Goal: Information Seeking & Learning: Learn about a topic

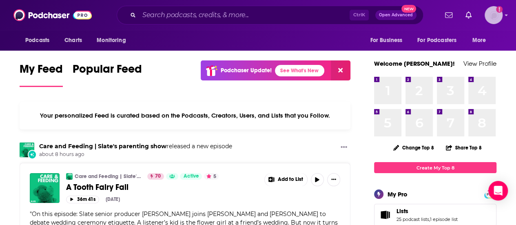
click at [501, 15] on img "Logged in as dresnic" at bounding box center [493, 15] width 18 height 18
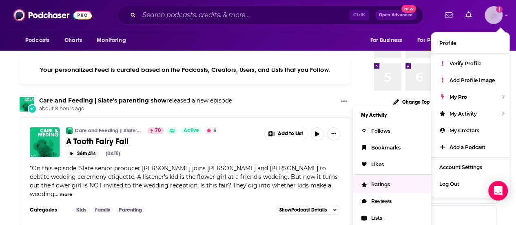
scroll to position [46, 0]
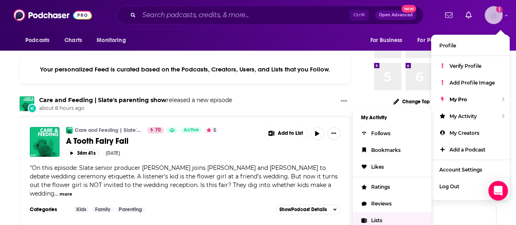
click at [380, 220] on span "Lists" at bounding box center [376, 220] width 11 height 6
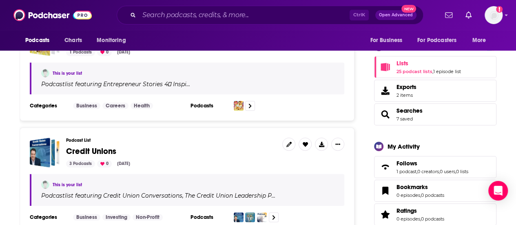
scroll to position [155, 0]
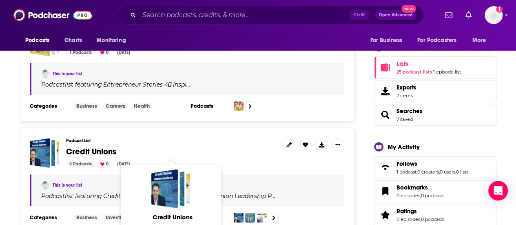
click at [80, 147] on span "Credit Unions" at bounding box center [91, 151] width 50 height 10
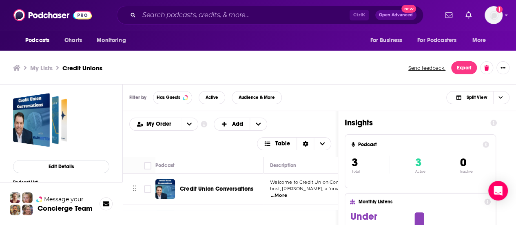
scroll to position [2, 0]
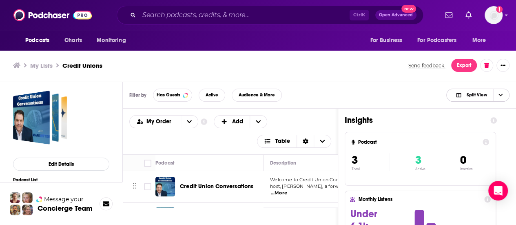
click at [503, 93] on span "Choose View" at bounding box center [500, 95] width 14 height 12
click at [488, 119] on div "Podcast Only" at bounding box center [477, 122] width 63 height 14
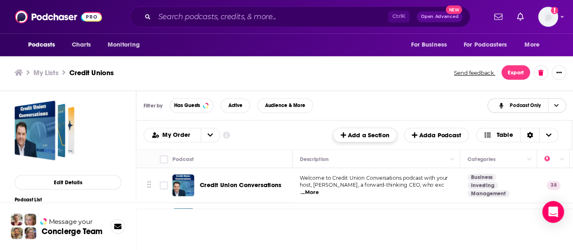
scroll to position [0, 0]
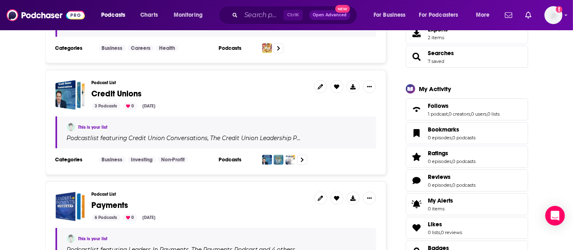
scroll to position [194, 0]
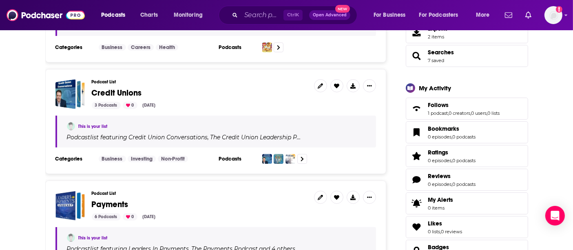
click at [126, 93] on span "Credit Unions" at bounding box center [117, 93] width 50 height 10
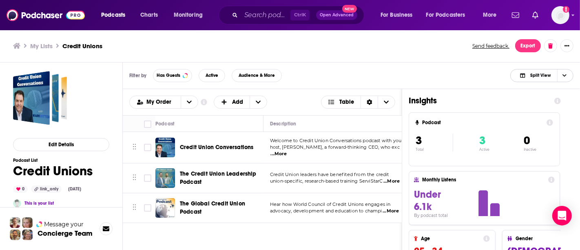
click at [515, 72] on span "Choose View" at bounding box center [564, 75] width 14 height 12
click at [515, 102] on span "Podcast Only" at bounding box center [546, 102] width 40 height 4
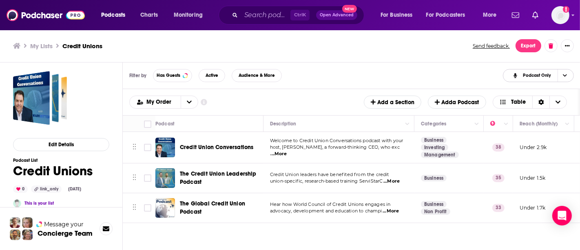
click at [515, 81] on span "Choose View" at bounding box center [564, 75] width 14 height 12
click at [515, 89] on span "Split View" at bounding box center [543, 88] width 48 height 4
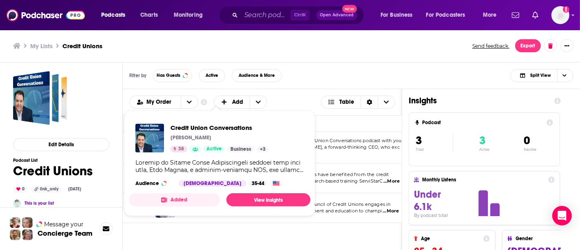
click at [328, 150] on span "host, [PERSON_NAME], a forward-thinking CEO, who exc" at bounding box center [335, 147] width 130 height 6
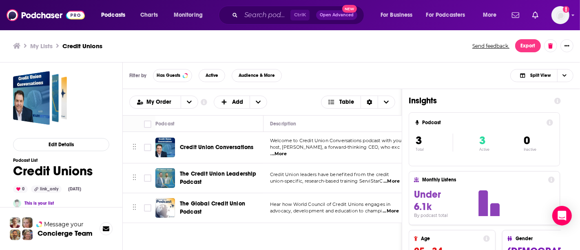
click at [345, 143] on span "Welcome to Credit Union Conversations podcast with your" at bounding box center [336, 140] width 133 height 6
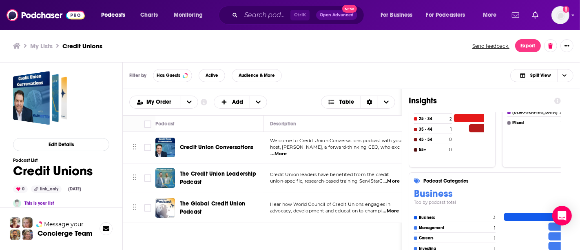
scroll to position [177, 0]
click at [515, 76] on span "Split View" at bounding box center [534, 75] width 45 height 11
click at [515, 102] on span "Podcast Only" at bounding box center [546, 102] width 40 height 4
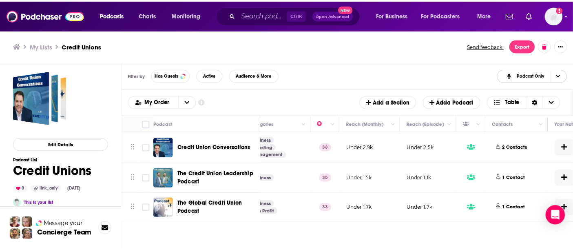
scroll to position [0, 0]
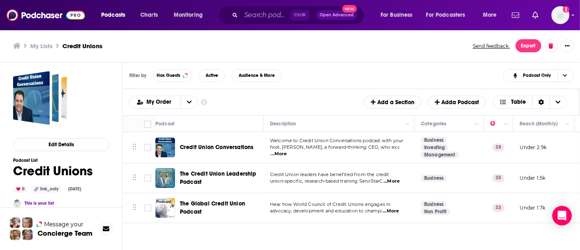
click at [233, 148] on div "Podcasts Charts Monitoring Ctrl K Open Advanced New For Business For Podcasters…" at bounding box center [290, 125] width 580 height 250
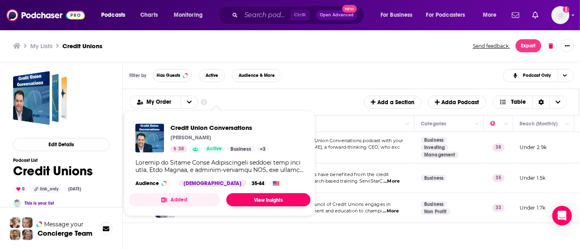
click at [267, 199] on link "View Insights" at bounding box center [268, 199] width 84 height 13
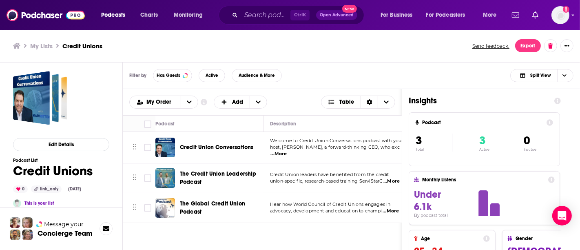
click at [215, 145] on span "Credit Union Conversations" at bounding box center [216, 147] width 73 height 7
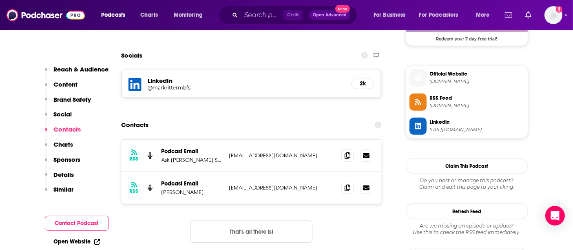
scroll to position [664, 0]
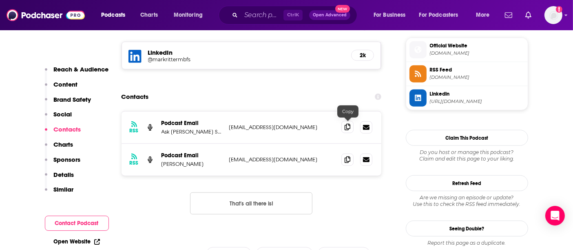
click at [344, 125] on span at bounding box center [347, 127] width 12 height 12
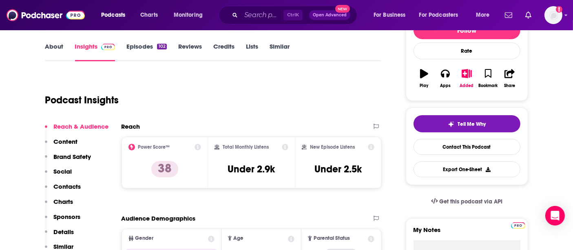
scroll to position [0, 0]
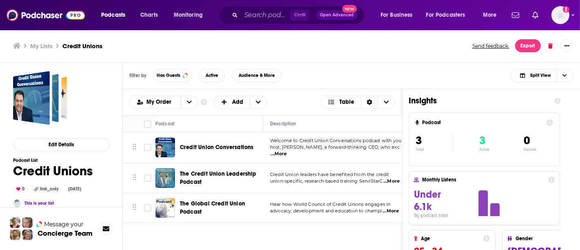
click at [228, 176] on div "Podcasts Charts Monitoring Ctrl K Open Advanced New For Business For Podcasters…" at bounding box center [290, 125] width 580 height 250
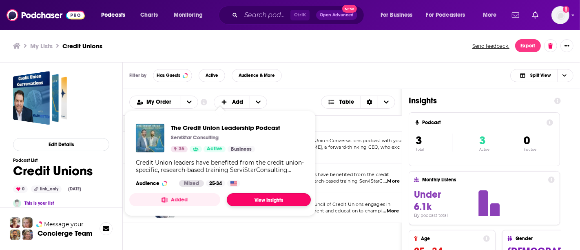
click at [282, 199] on link "View Insights" at bounding box center [269, 199] width 84 height 13
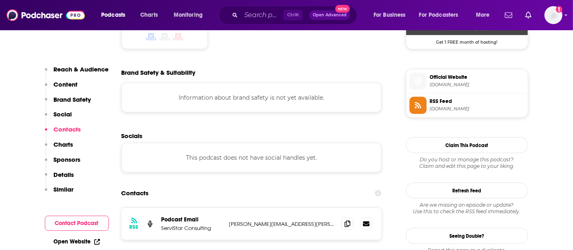
scroll to position [702, 0]
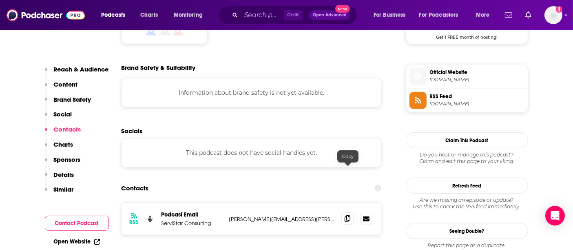
click at [348, 215] on icon at bounding box center [348, 218] width 6 height 7
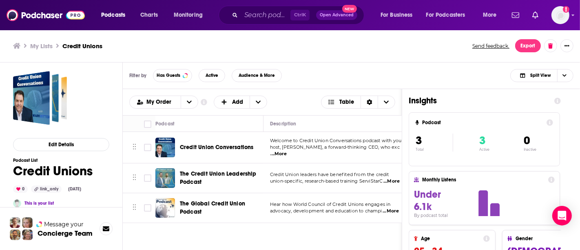
click at [229, 201] on div "Podcasts Charts Monitoring Ctrl K Open Advanced New For Business For Podcasters…" at bounding box center [290, 125] width 580 height 250
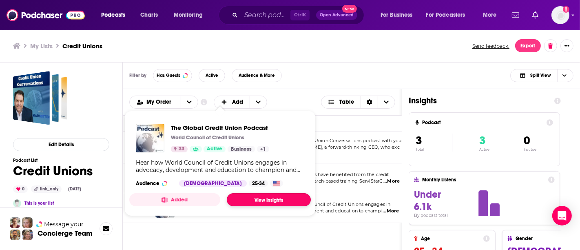
click at [258, 196] on link "View Insights" at bounding box center [269, 199] width 84 height 13
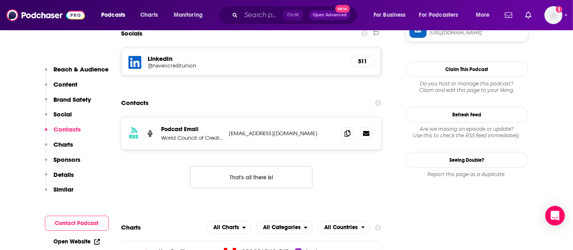
scroll to position [657, 0]
click at [346, 127] on span at bounding box center [347, 133] width 12 height 12
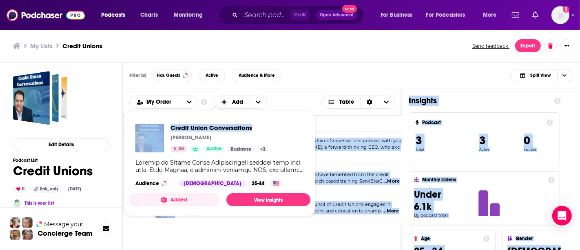
drag, startPoint x: 255, startPoint y: 147, endPoint x: 253, endPoint y: 122, distance: 25.4
click at [253, 122] on div "Podcasts Charts Monitoring Ctrl K Open Advanced New For Business For Podcasters…" at bounding box center [290, 125] width 580 height 250
copy div "Welcome to Credit Union Conversations podcast with your host, Mark Ritter, a fo…"
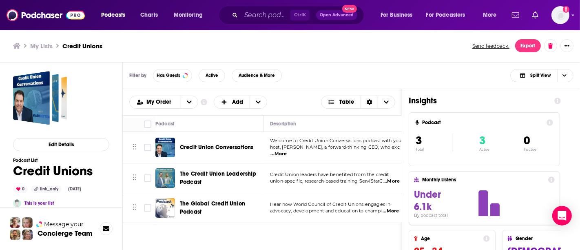
click at [297, 80] on div "Filter by Has Guests Active Audience & More Split View" at bounding box center [351, 75] width 457 height 27
drag, startPoint x: 258, startPoint y: 145, endPoint x: 182, endPoint y: 132, distance: 77.3
click at [182, 132] on td "Credit Union Conversations" at bounding box center [209, 147] width 108 height 31
copy span "redit Union Conversations"
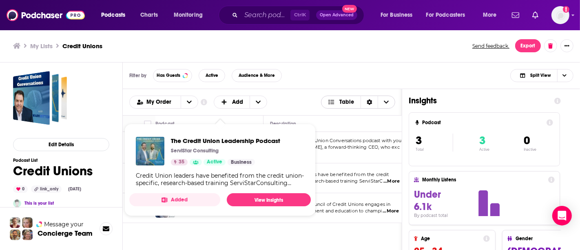
click at [327, 106] on span "Table" at bounding box center [341, 102] width 40 height 14
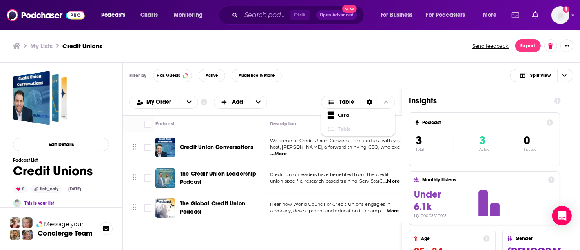
click at [301, 90] on div "Podcasts Add My Order Customize Your List Order Select the “My Order” sort and …" at bounding box center [262, 102] width 279 height 26
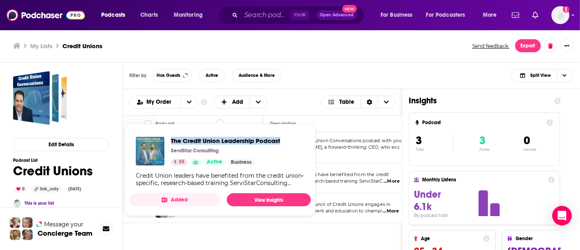
drag, startPoint x: 292, startPoint y: 139, endPoint x: 169, endPoint y: 135, distance: 123.2
click at [169, 135] on div "The Credit Union Leadership Podcast ServiStar Consulting 35 Active Business Cre…" at bounding box center [219, 161] width 181 height 63
copy span "The Credit Union Leadership Podcast"
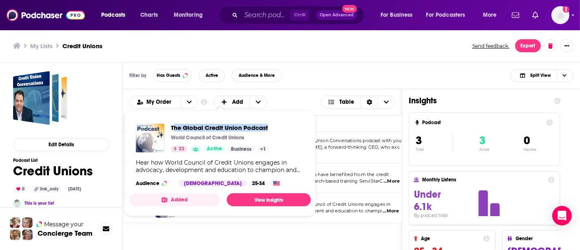
drag, startPoint x: 273, startPoint y: 126, endPoint x: 172, endPoint y: 123, distance: 100.8
click at [172, 123] on div "The Global Credit Union Podcast World Council of Credit Unions 33 Active Busine…" at bounding box center [219, 155] width 181 height 76
copy span "he Global Credit Union Podcast"
